Goal: Task Accomplishment & Management: Complete application form

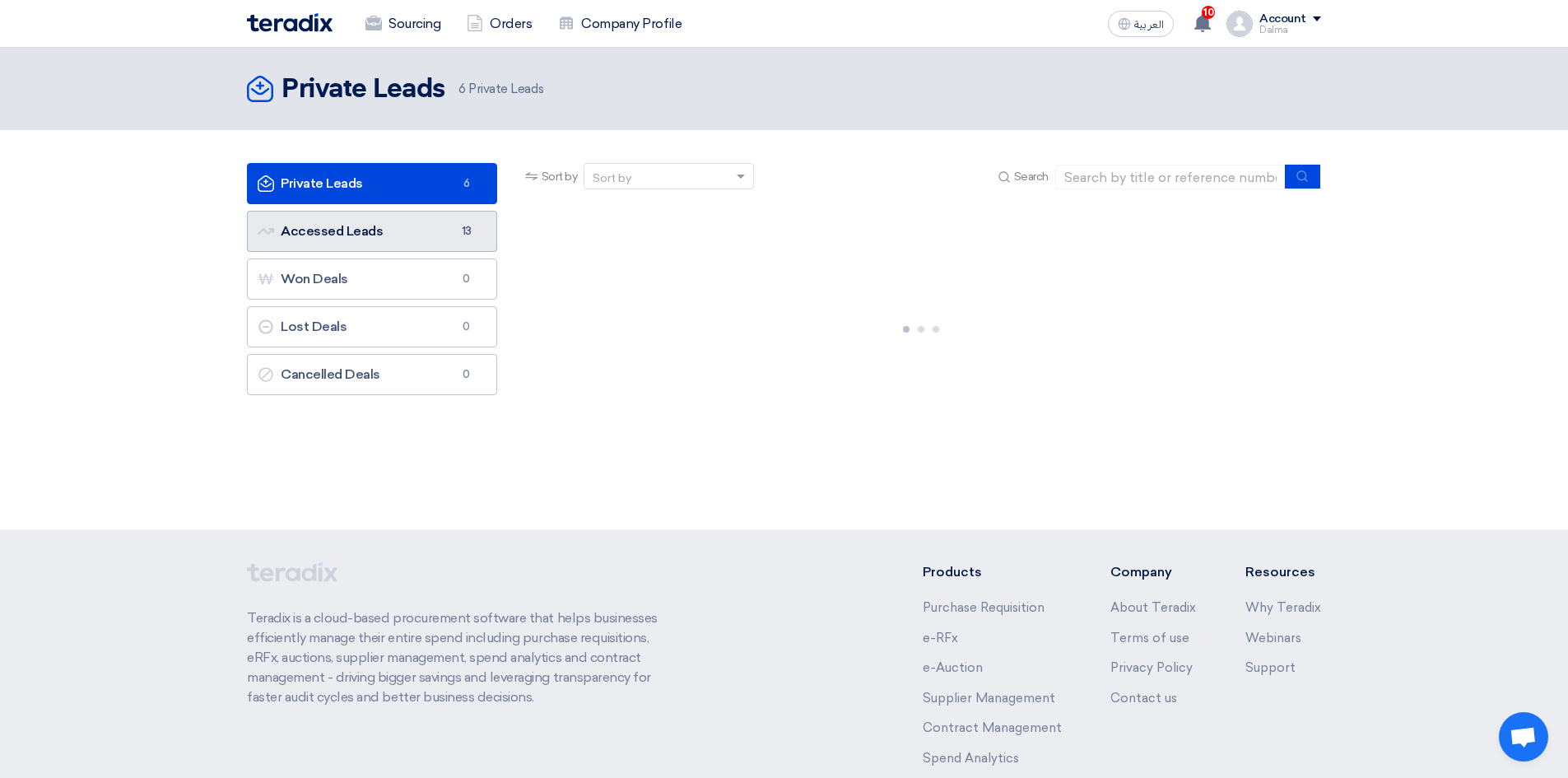
click at [385, 237] on link "Accessed Leads Accessed Leads 13" at bounding box center [371, 231] width 250 height 41
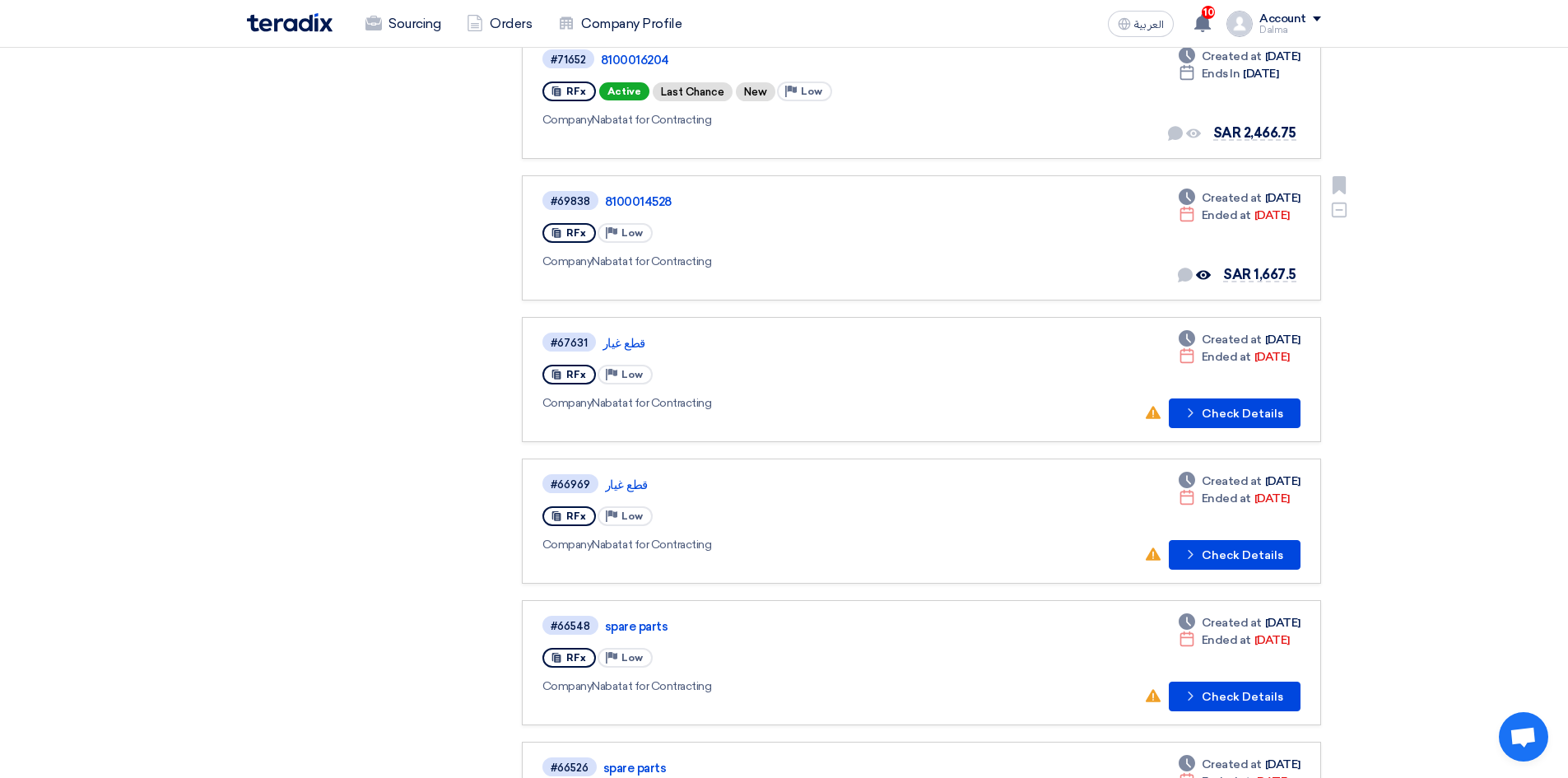
scroll to position [741, 0]
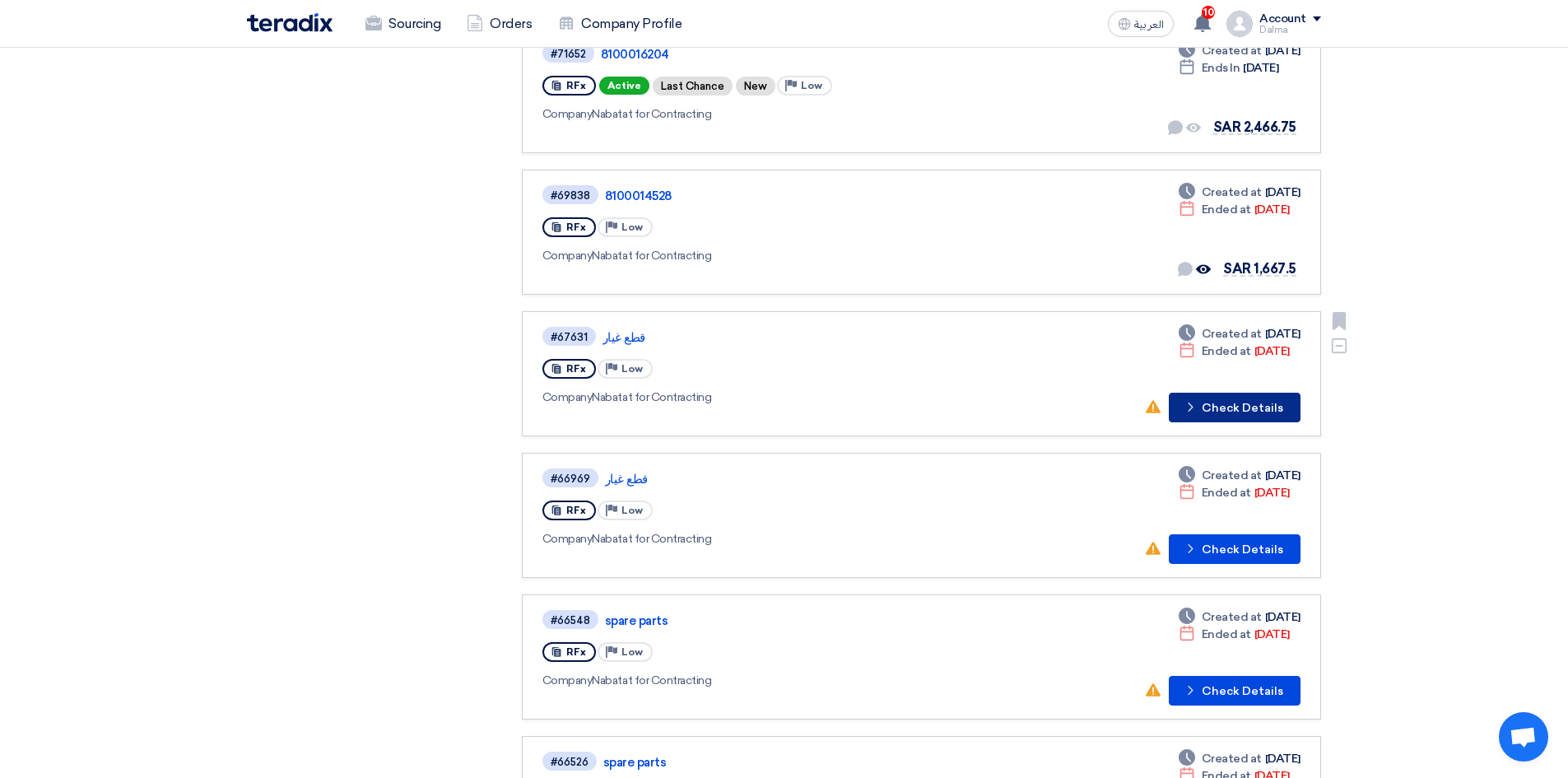
click at [1216, 404] on button "Check details Check Details" at bounding box center [1234, 408] width 132 height 30
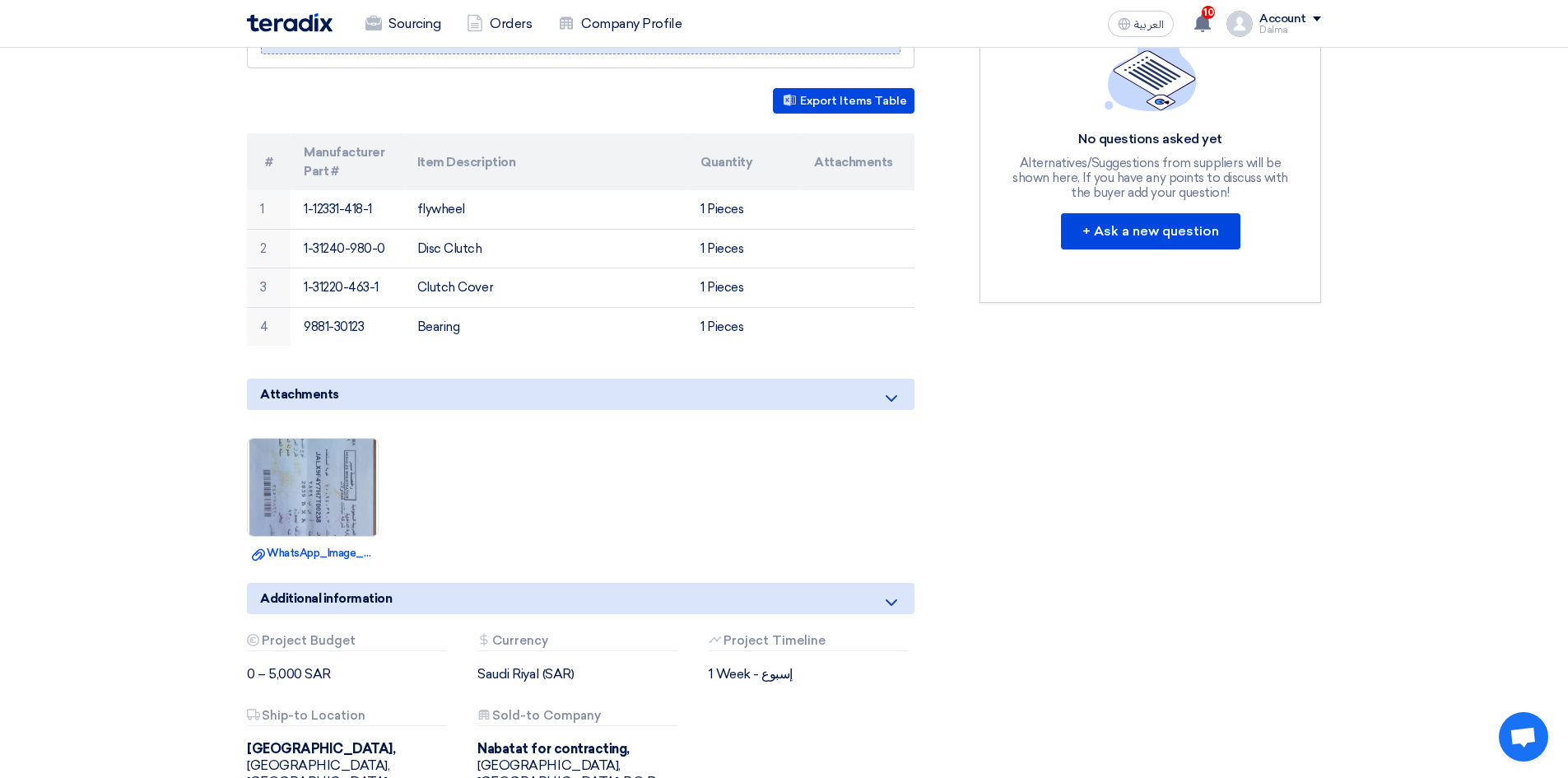
scroll to position [247, 0]
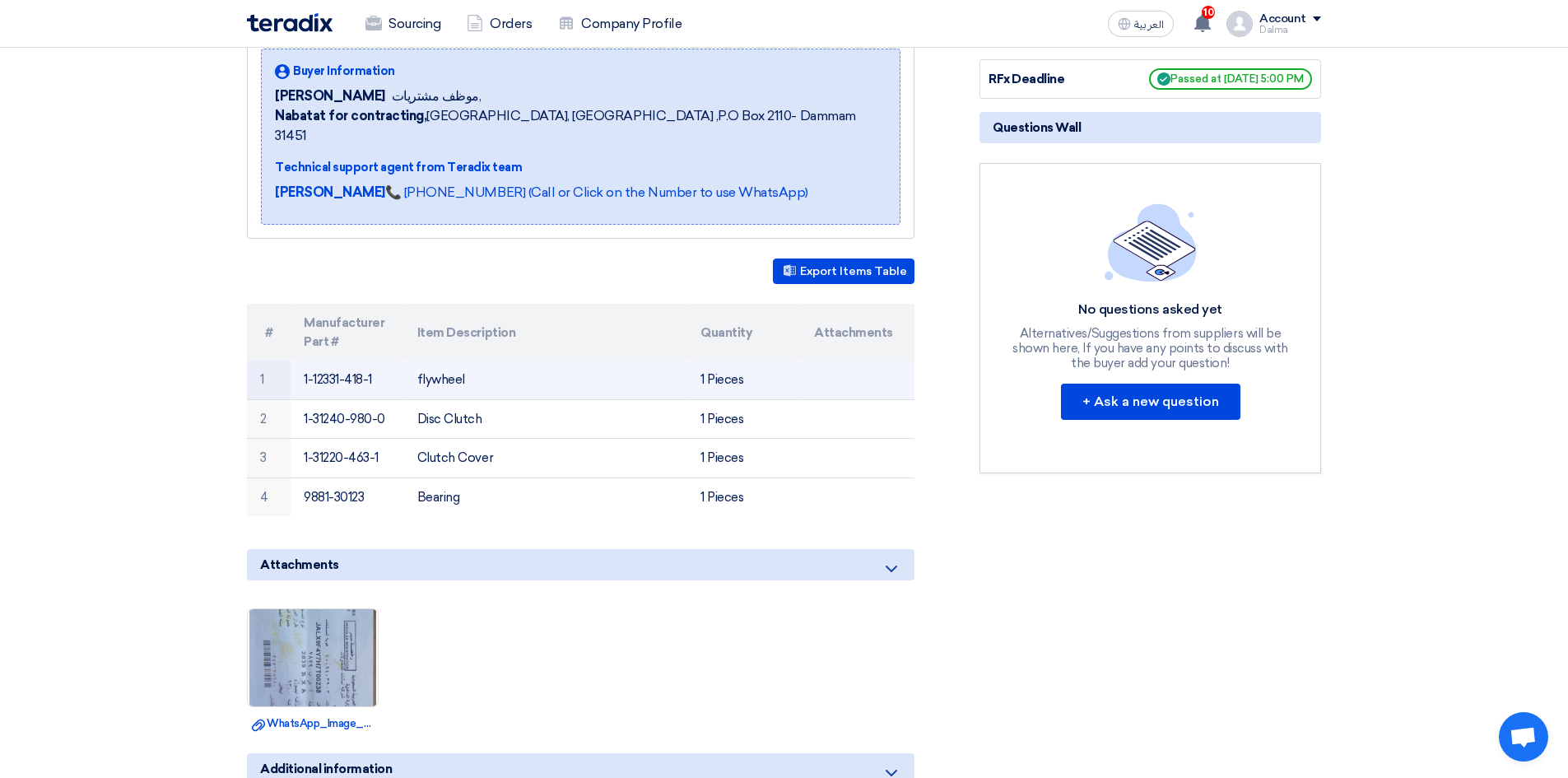
drag, startPoint x: 389, startPoint y: 364, endPoint x: 289, endPoint y: 360, distance: 100.1
click at [289, 360] on tr "1 1-12331-418-1 flywheel 1 Pieces" at bounding box center [580, 379] width 668 height 39
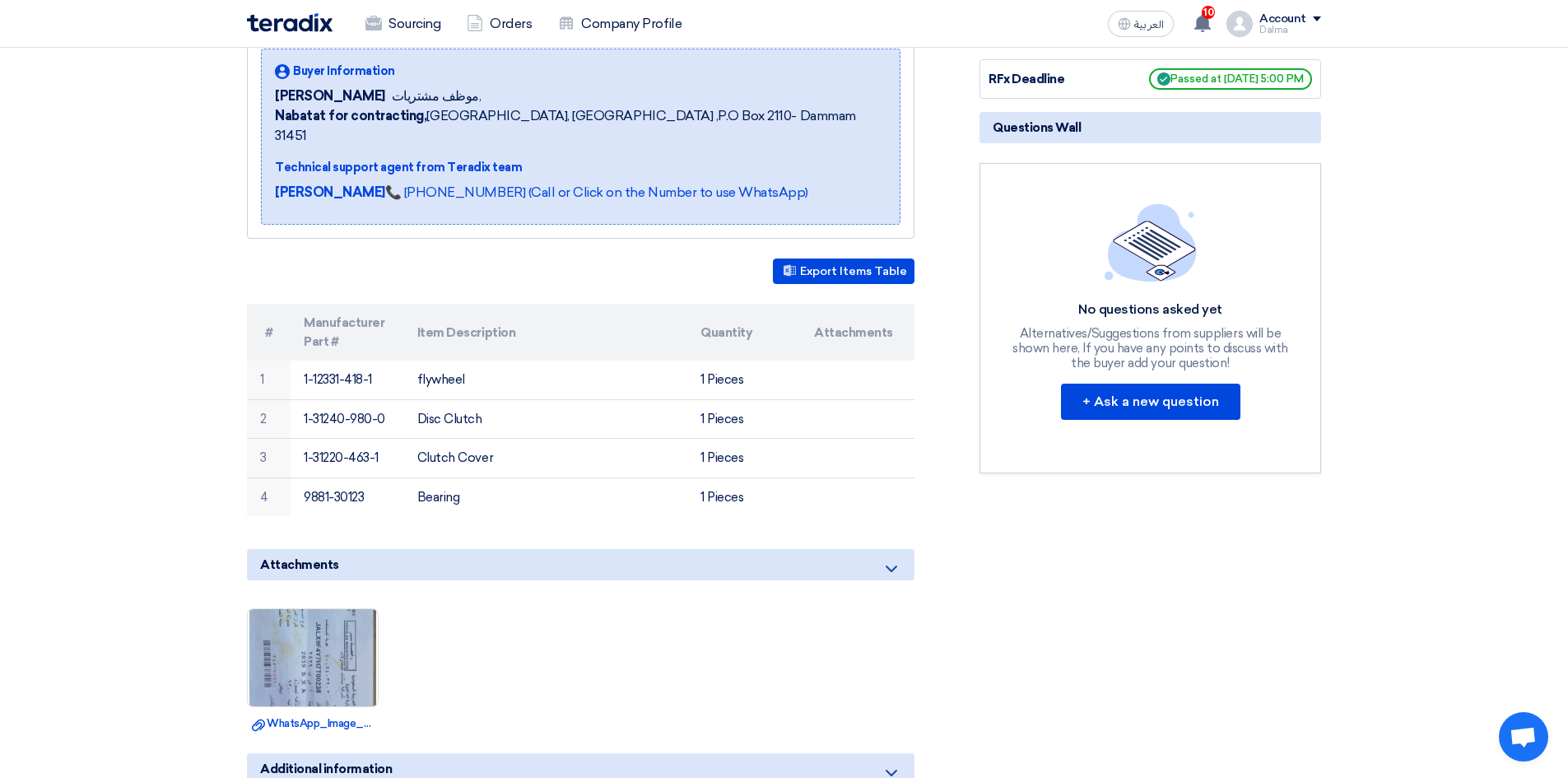
copy tr "1-12331-418-1"
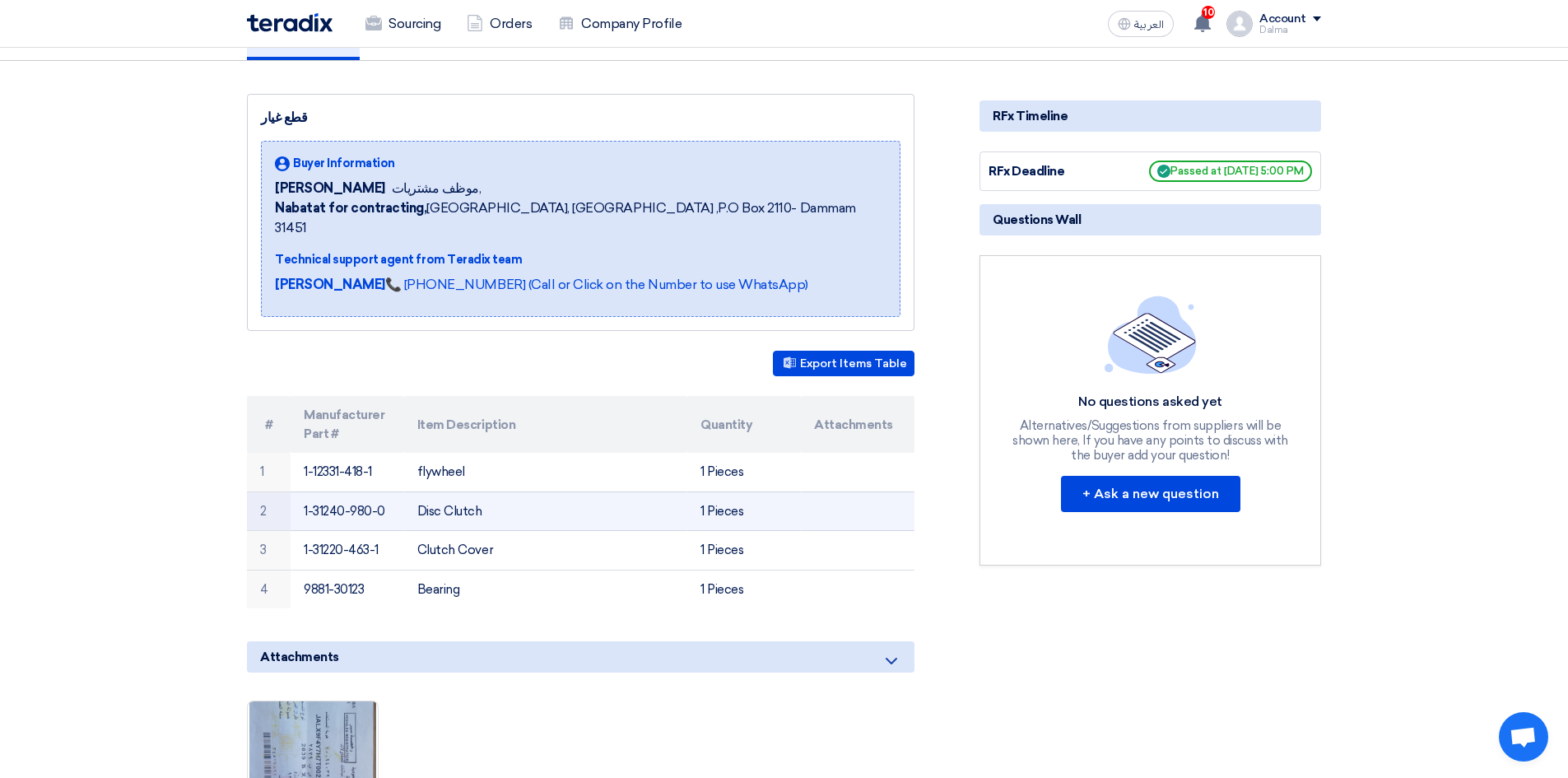
scroll to position [165, 0]
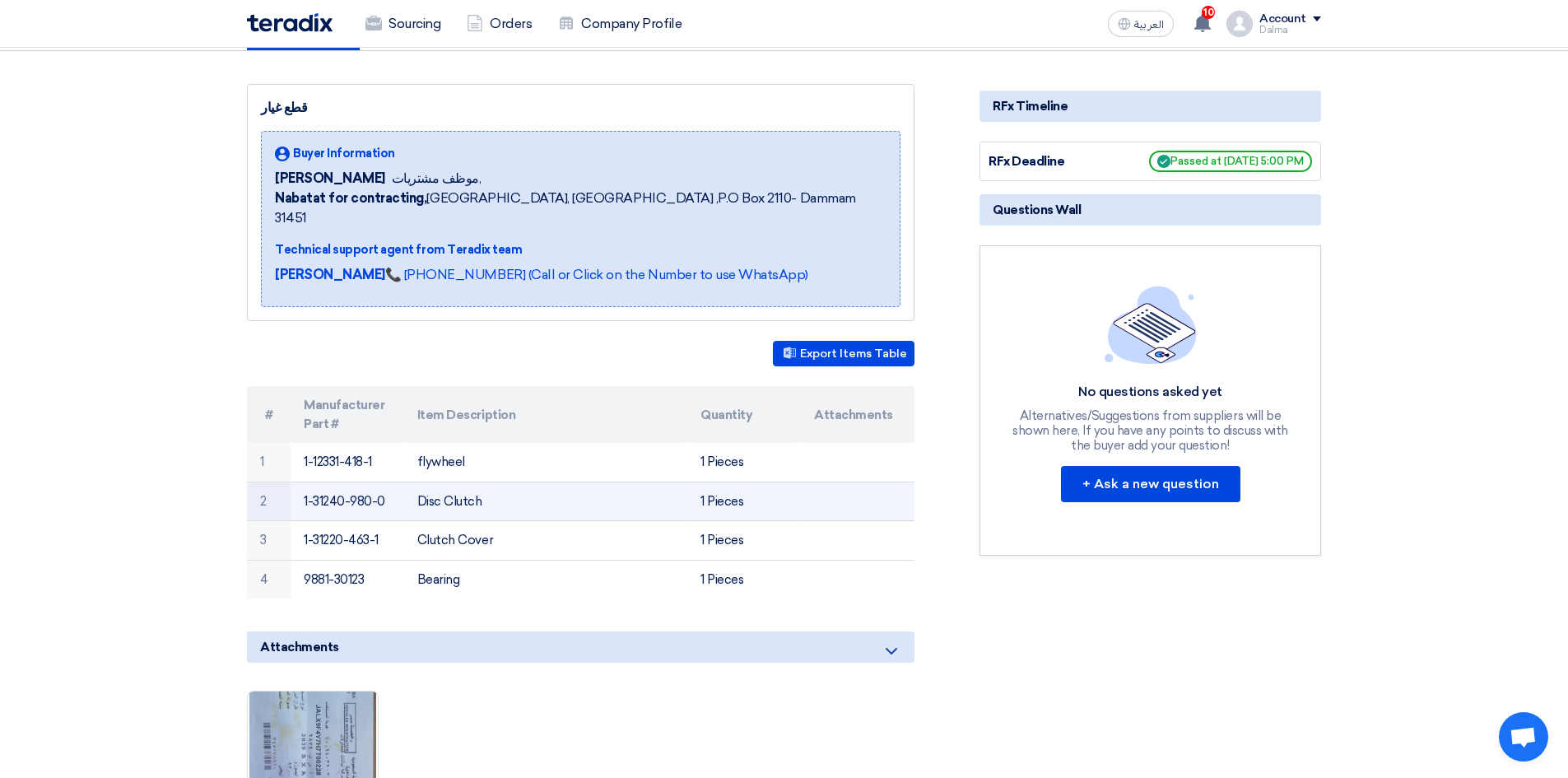
drag, startPoint x: 383, startPoint y: 478, endPoint x: 290, endPoint y: 487, distance: 93.4
click at [290, 487] on td "1-31240-980-0" at bounding box center [347, 500] width 114 height 39
copy td "1-31240-980-0"
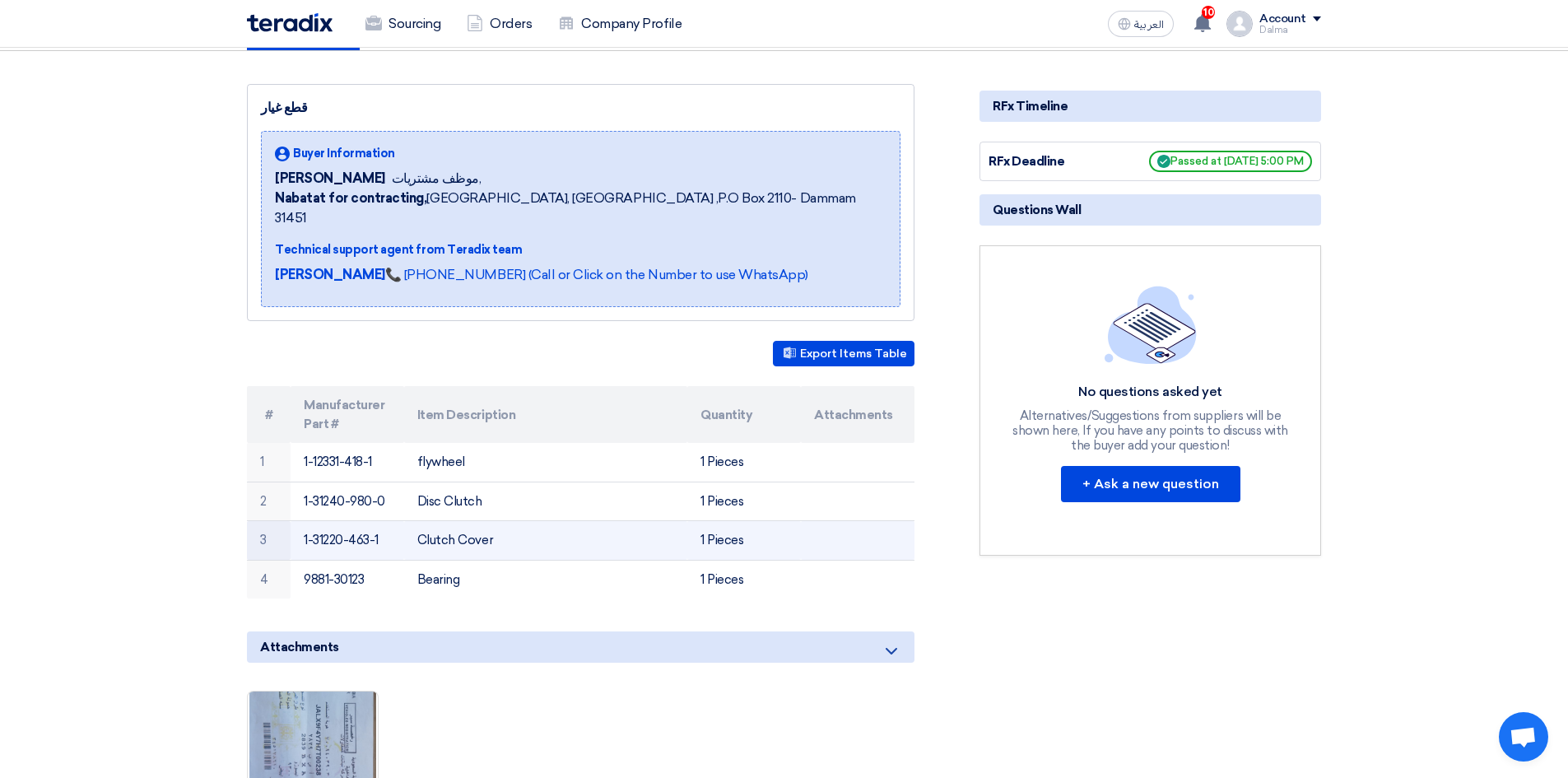
drag, startPoint x: 393, startPoint y: 519, endPoint x: 302, endPoint y: 519, distance: 91.0
click at [302, 521] on td "1-31220-463-1" at bounding box center [347, 541] width 114 height 39
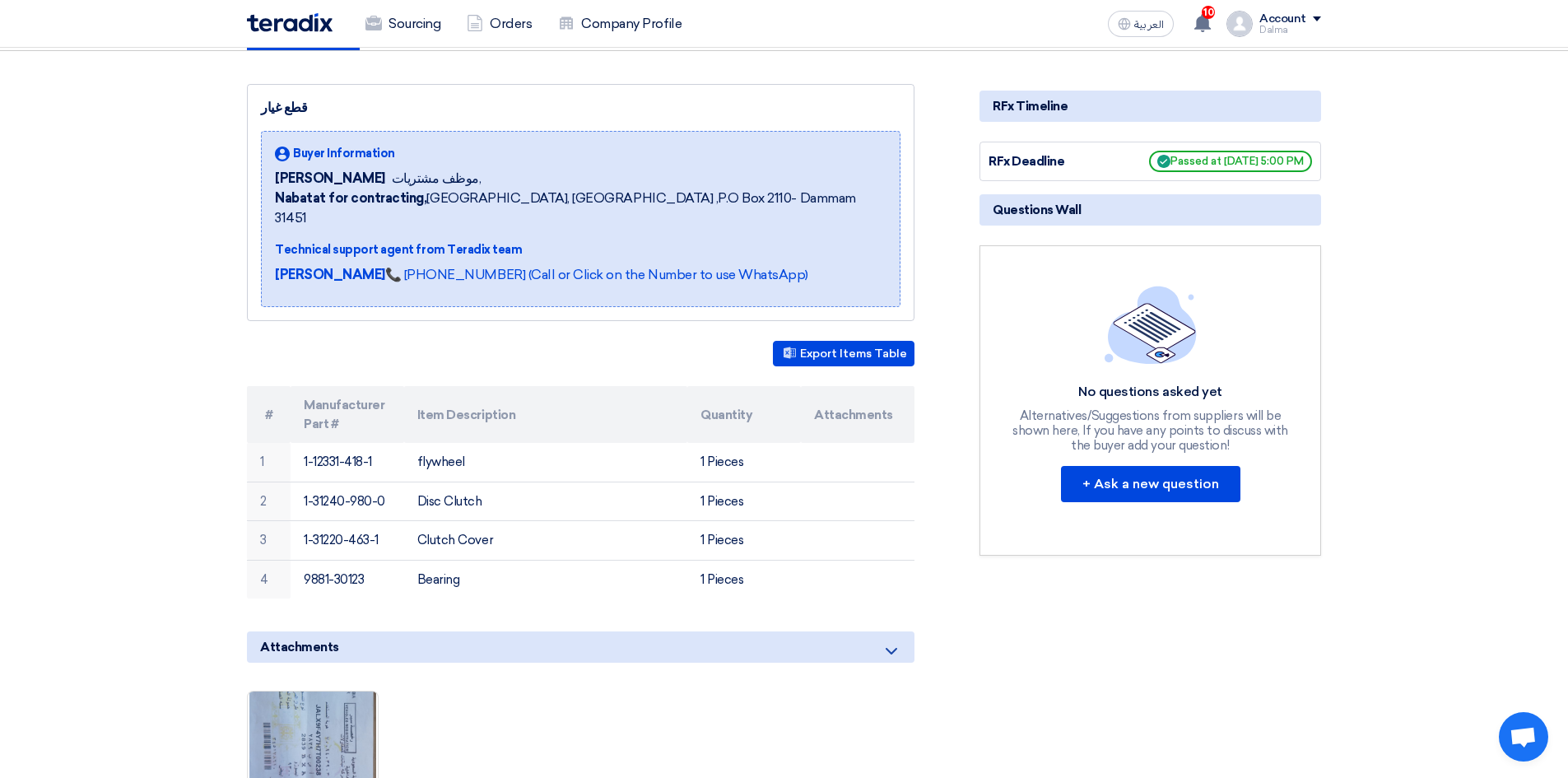
copy td "1-31220-463-1"
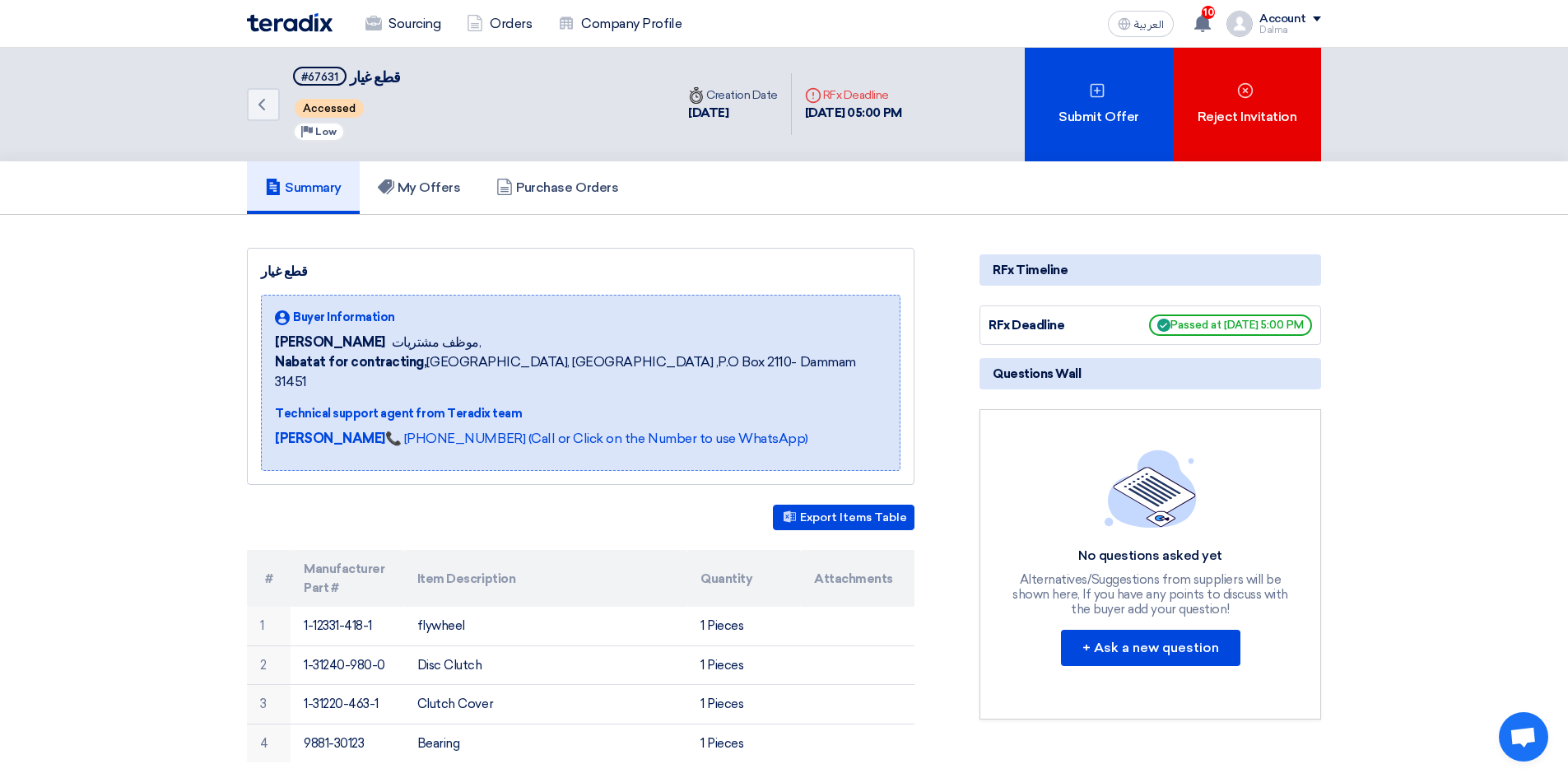
scroll to position [0, 0]
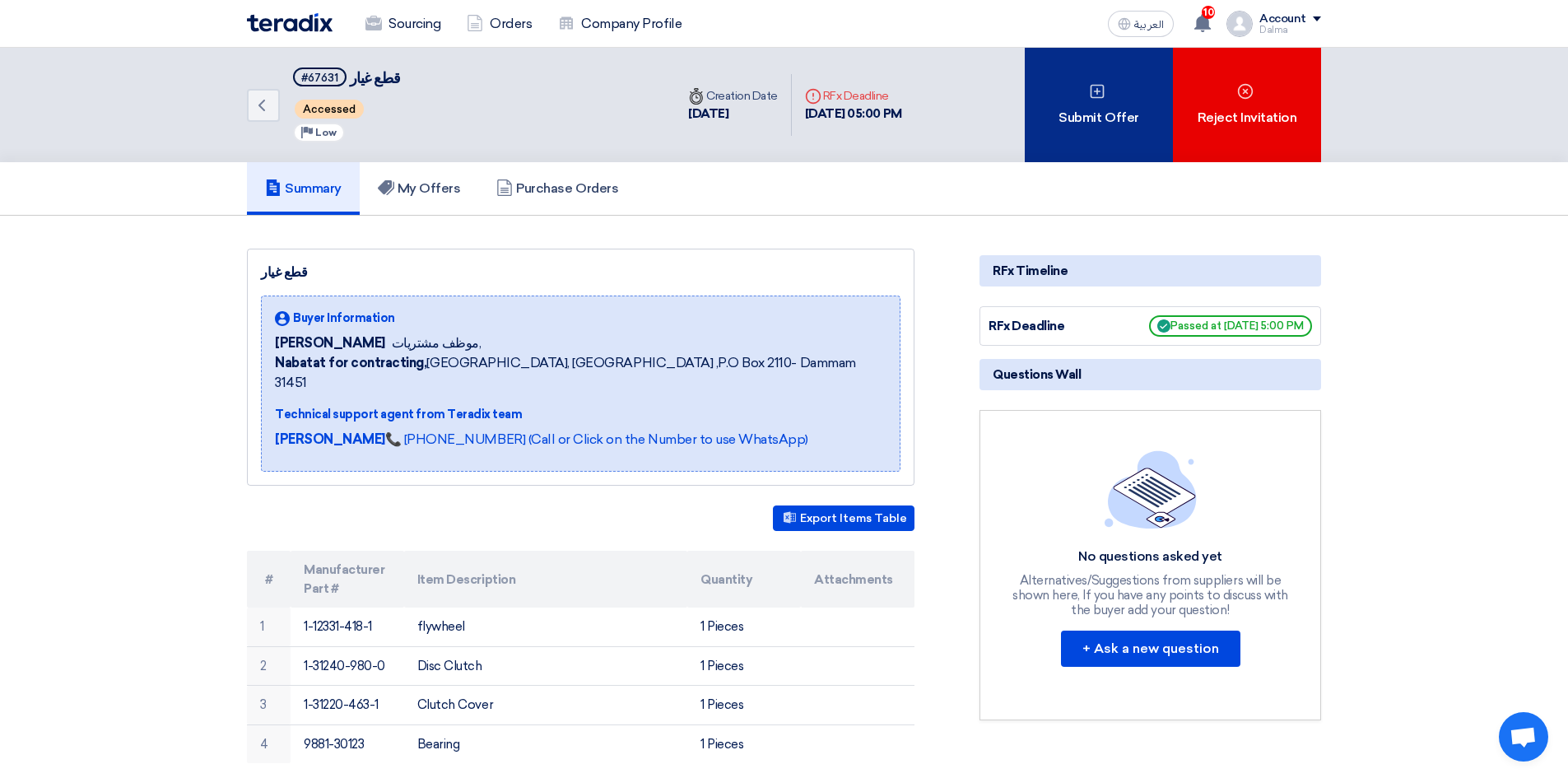
click at [1099, 121] on div "Submit Offer" at bounding box center [1098, 105] width 148 height 115
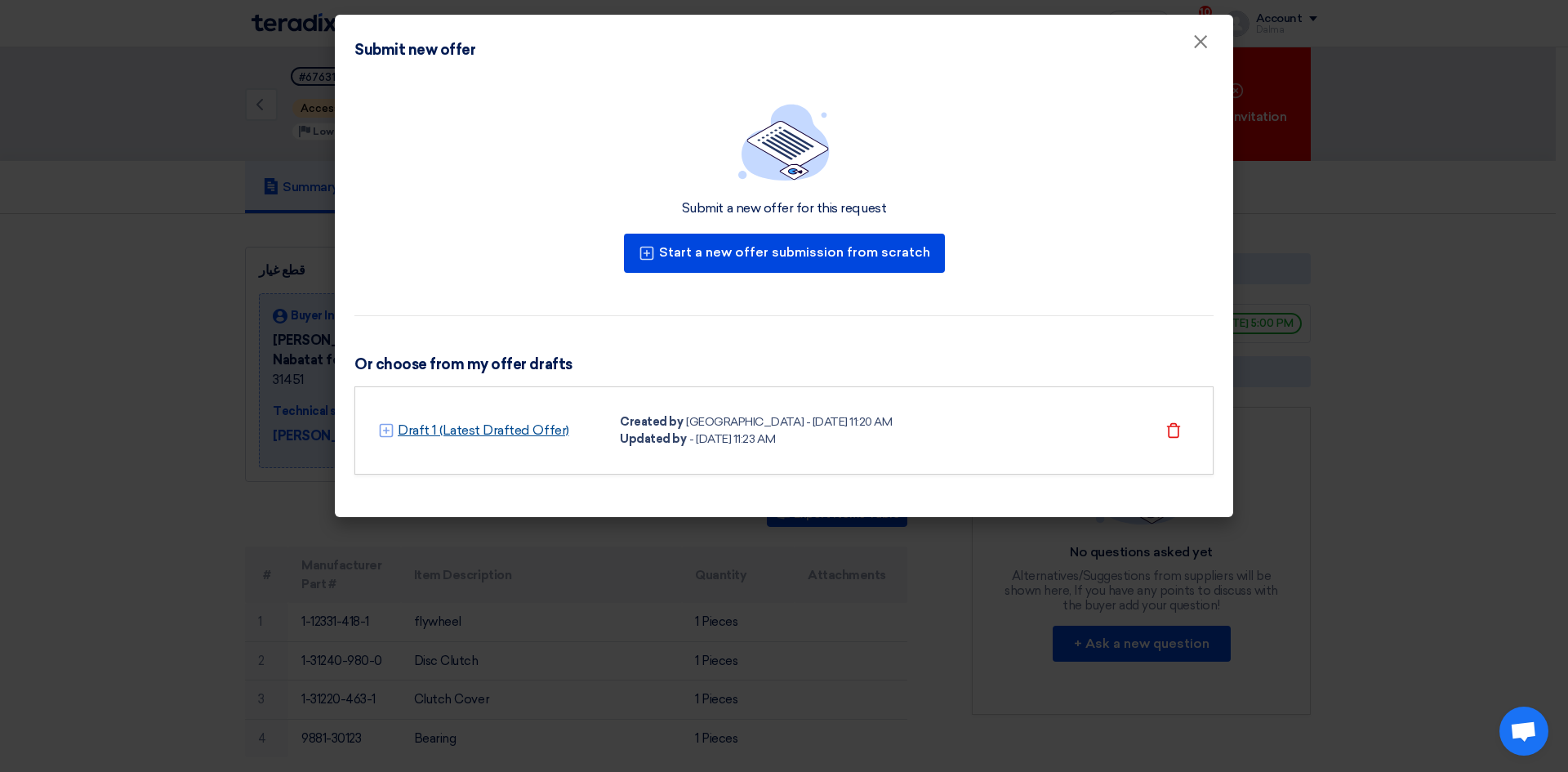
click at [424, 433] on link "Draft 1 (Latest Drafted Offer)" at bounding box center [484, 431] width 172 height 20
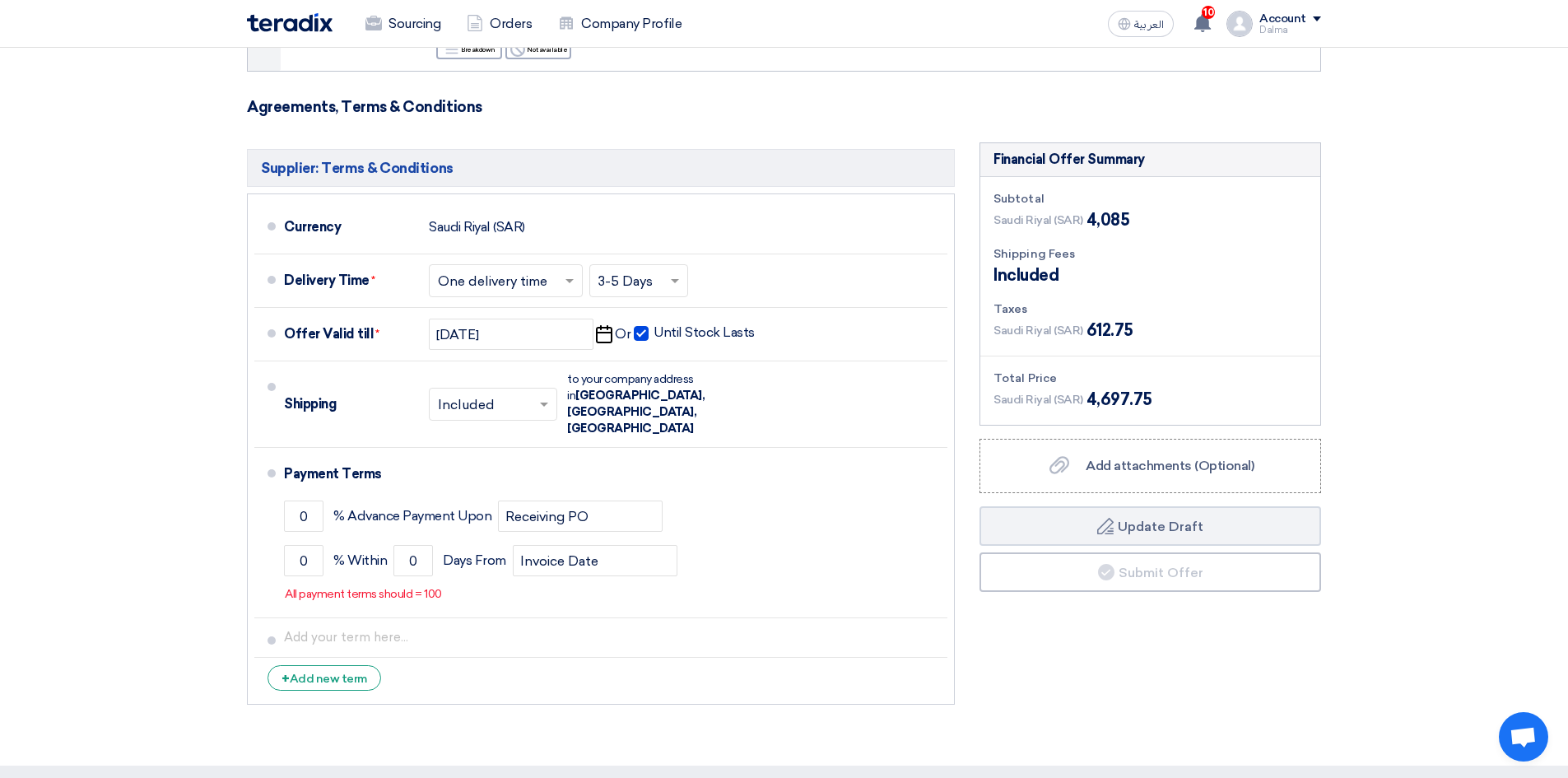
scroll to position [595, 0]
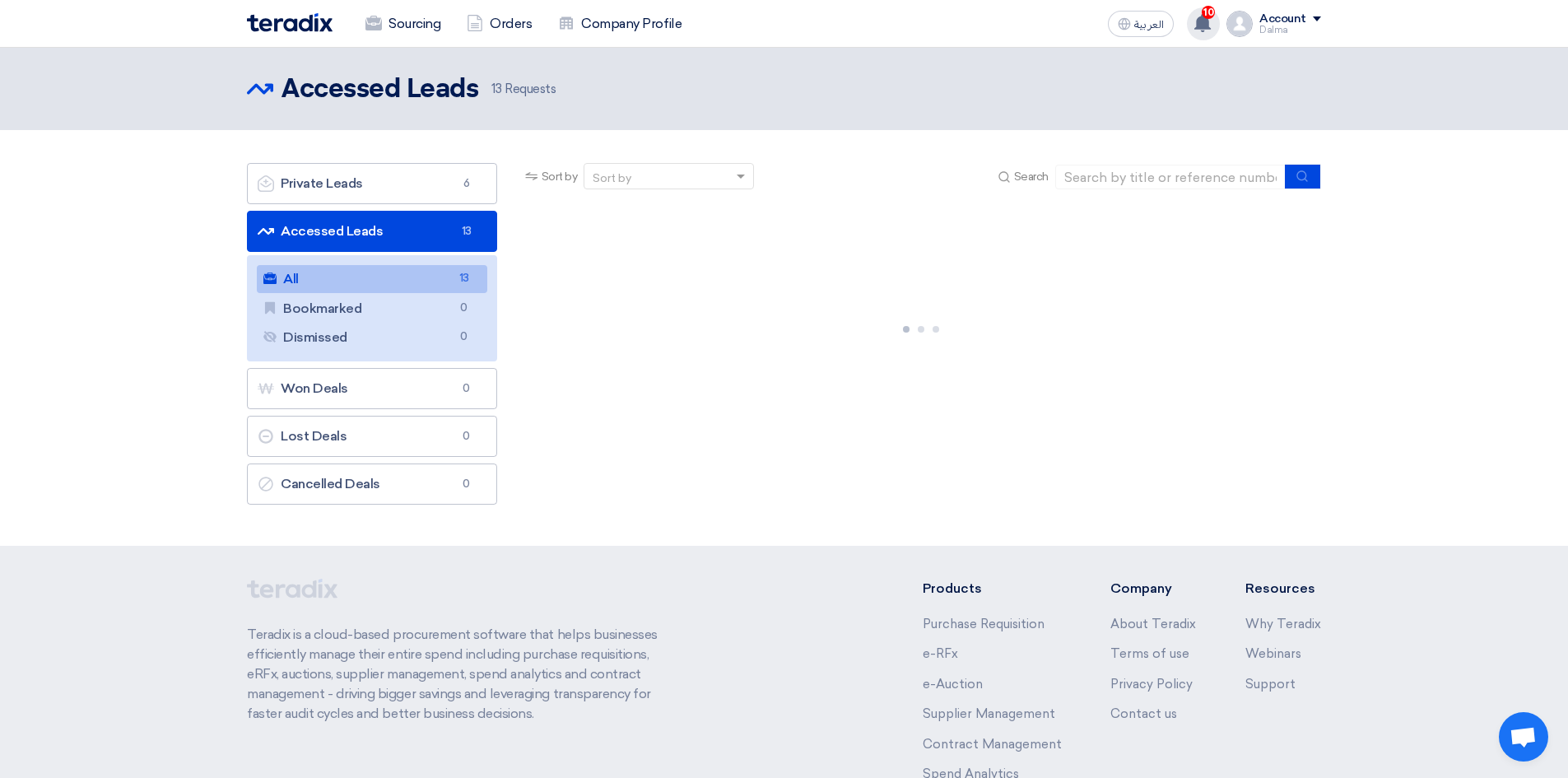
click at [1206, 22] on use at bounding box center [1202, 23] width 16 height 18
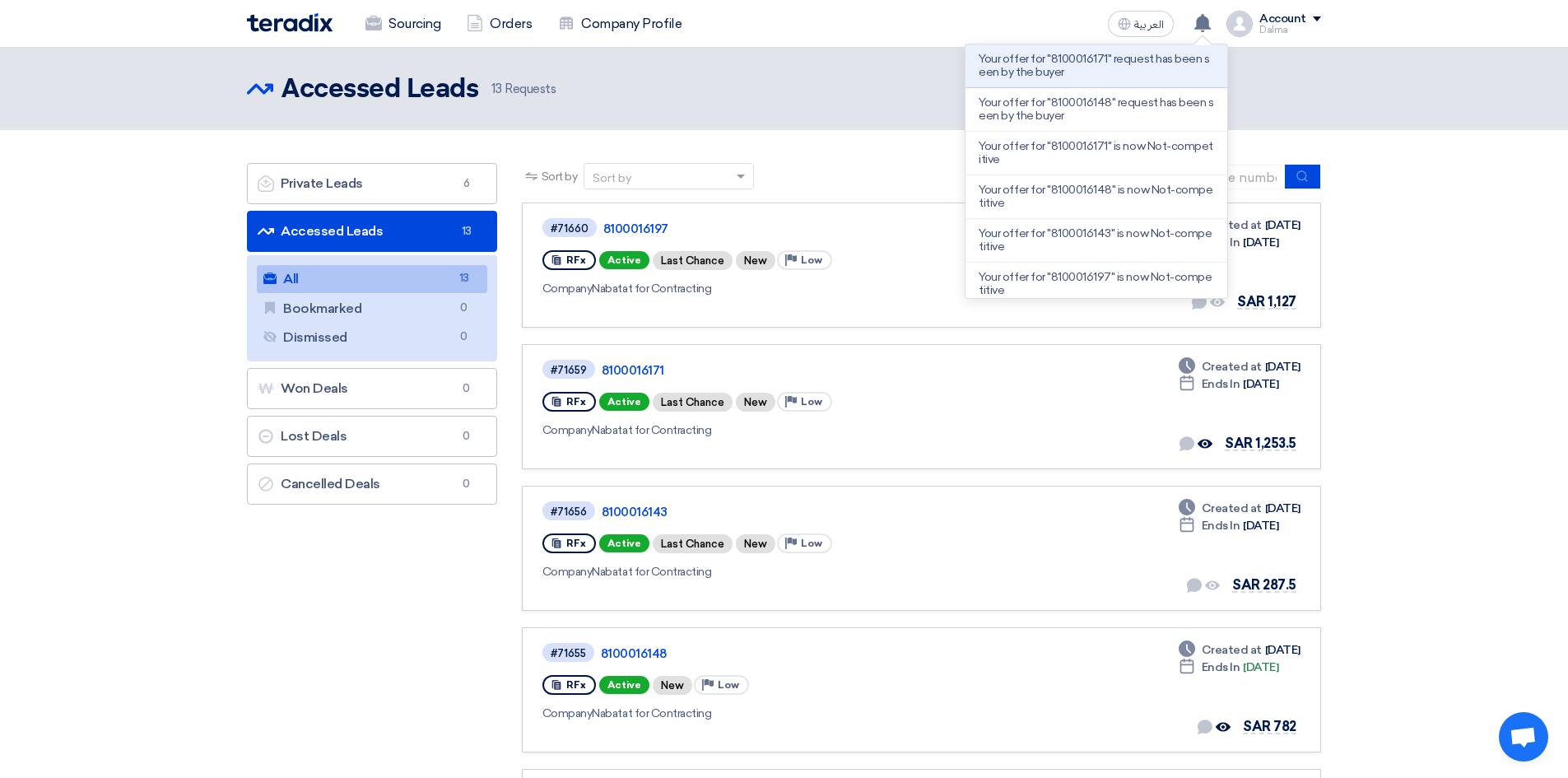
click at [811, 197] on div "Sort by Sort by Search" at bounding box center [921, 182] width 799 height 39
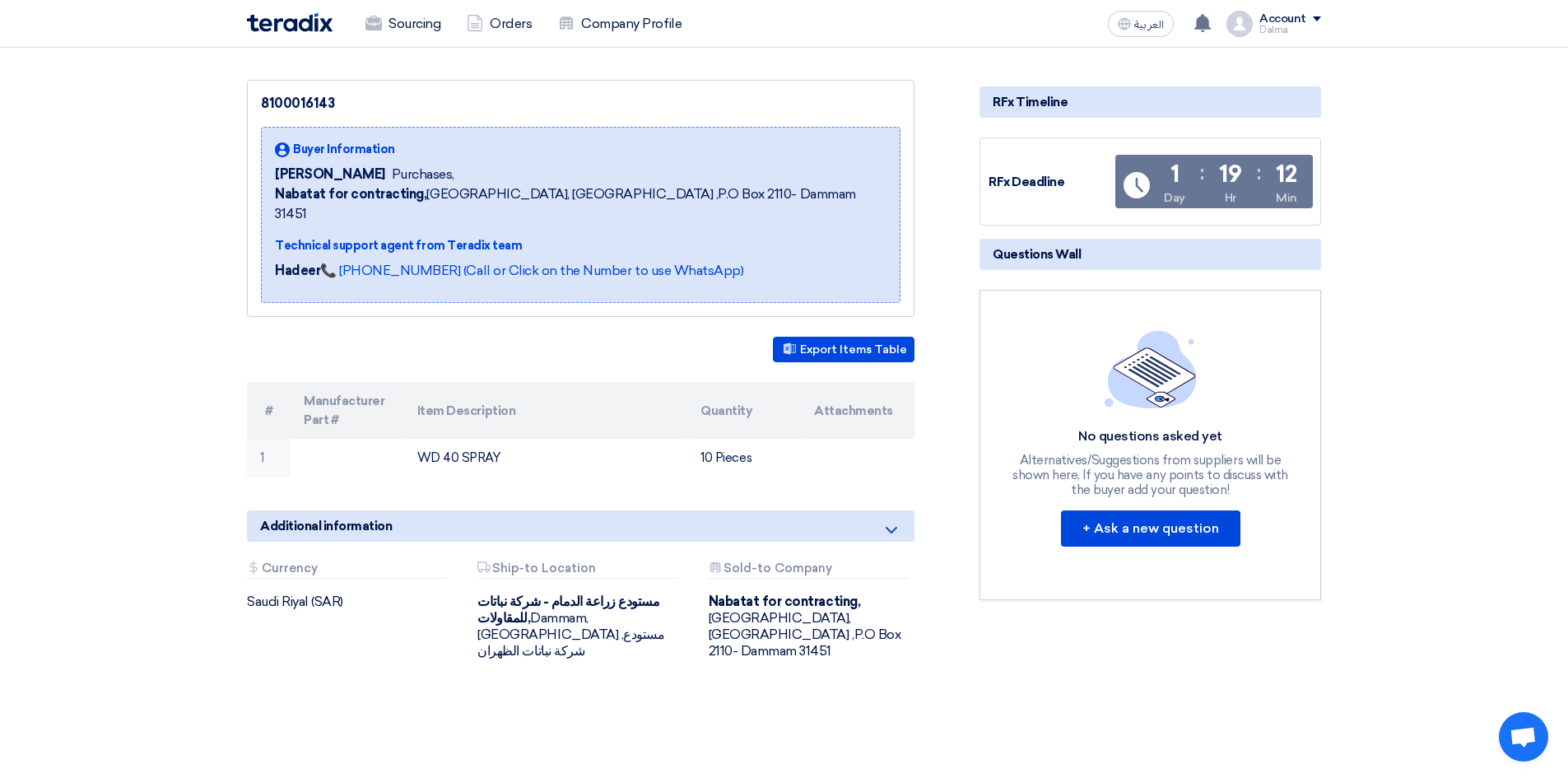
scroll to position [247, 0]
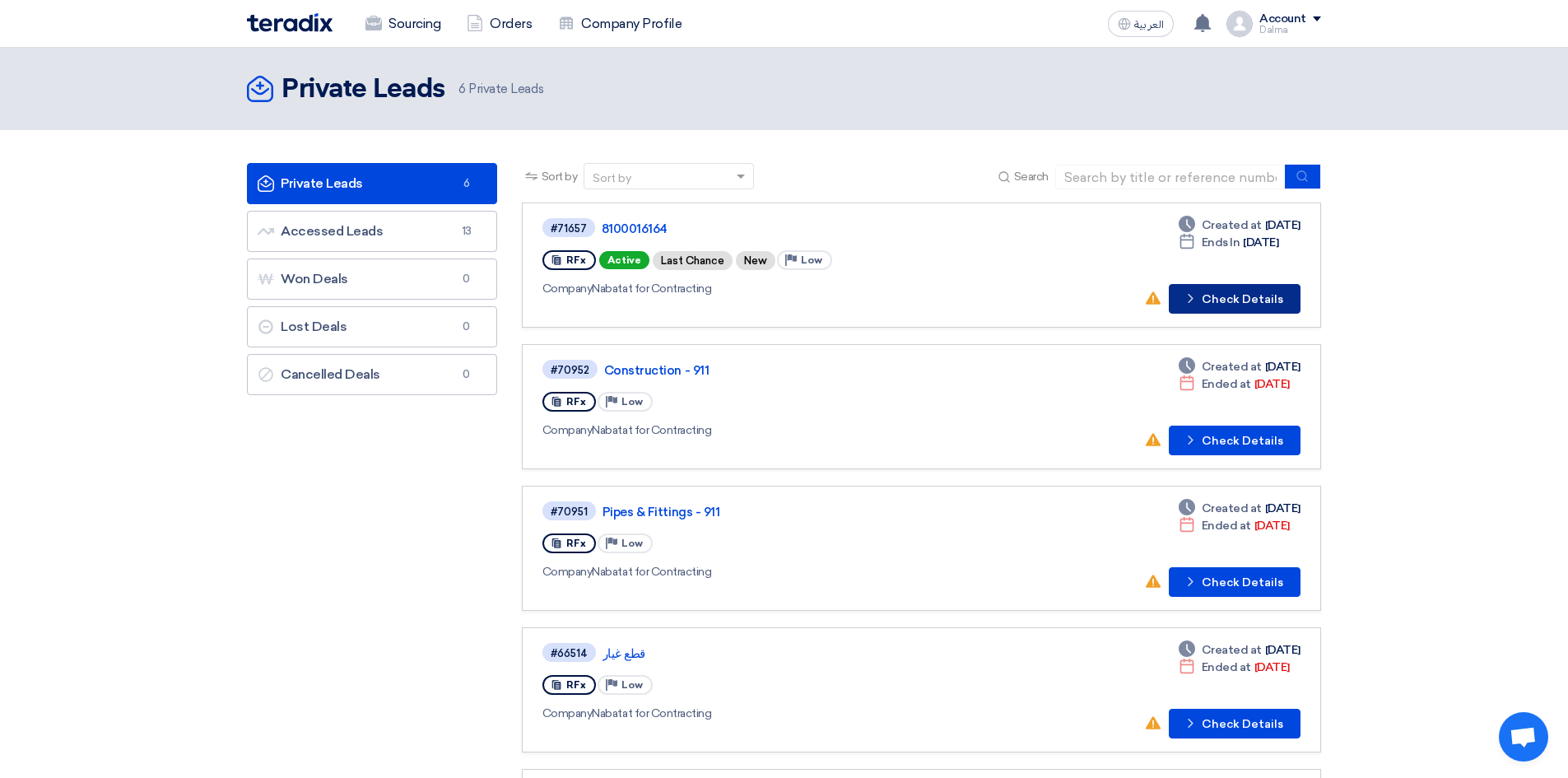
click at [1269, 298] on button "Check details Check Details" at bounding box center [1234, 298] width 132 height 30
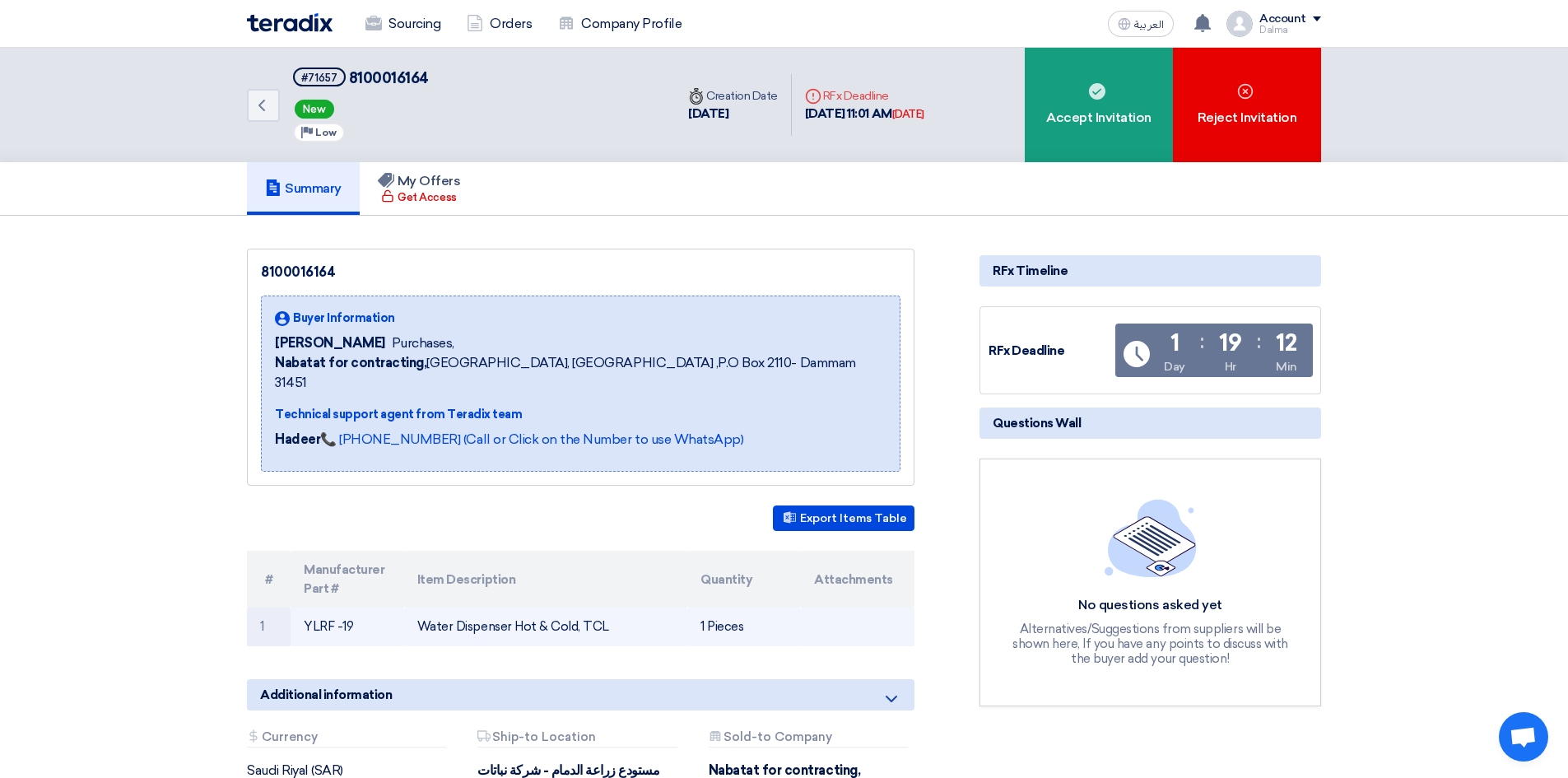
drag, startPoint x: 298, startPoint y: 601, endPoint x: 358, endPoint y: 606, distance: 60.2
click at [358, 608] on td "YLRF -19" at bounding box center [347, 627] width 114 height 39
drag, startPoint x: 410, startPoint y: 611, endPoint x: 614, endPoint y: 618, distance: 204.1
click at [614, 618] on td "Water Dispenser Hot & Cold, TCL" at bounding box center [546, 627] width 284 height 39
